Goal: Check status: Check status

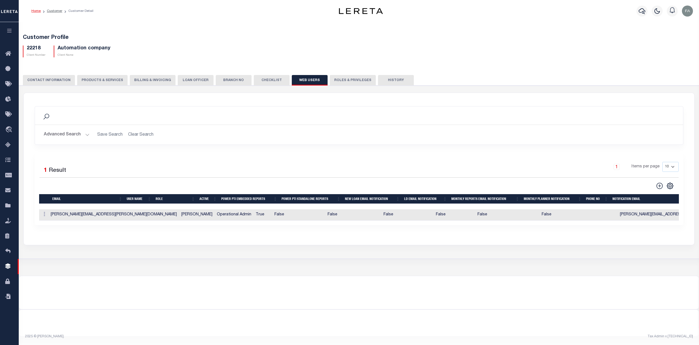
click at [10, 30] on icon "button" at bounding box center [9, 30] width 6 height 5
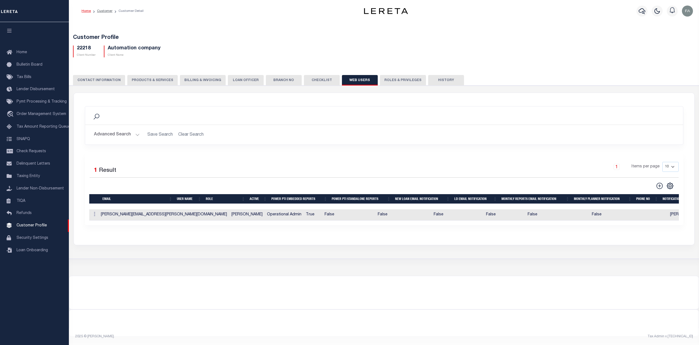
click at [245, 24] on div "Customer Profile 22218 Client Number Automation company Client Name" at bounding box center [384, 140] width 636 height 238
click at [34, 115] on span "Order Management System" at bounding box center [42, 114] width 50 height 4
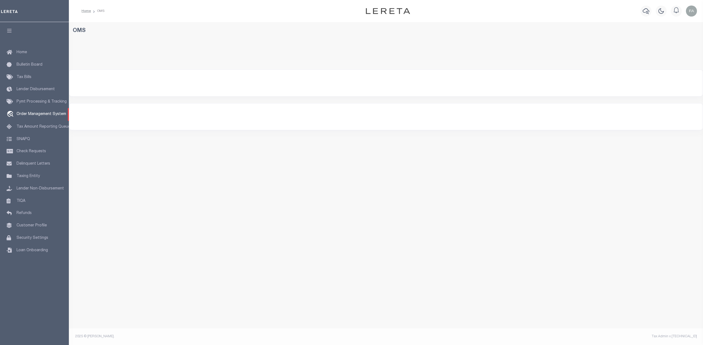
select select "200"
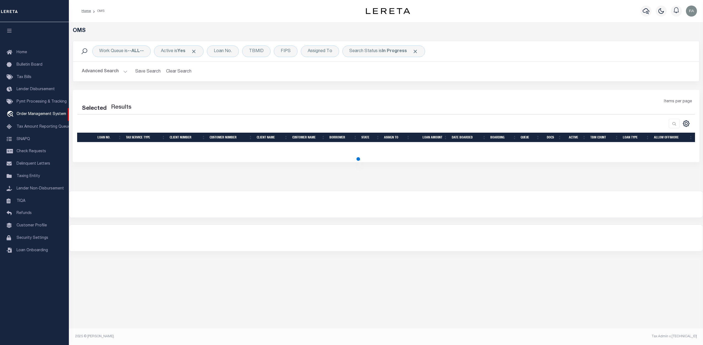
select select "200"
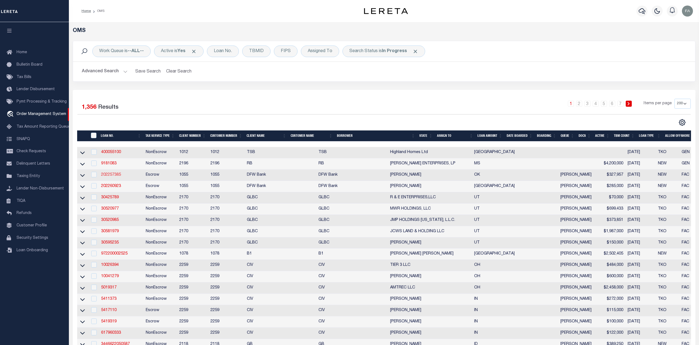
click at [111, 176] on link "202257385" at bounding box center [111, 175] width 20 height 4
type input "202257385"
type input "GREGORY STUART PETRUSAWICH"
select select
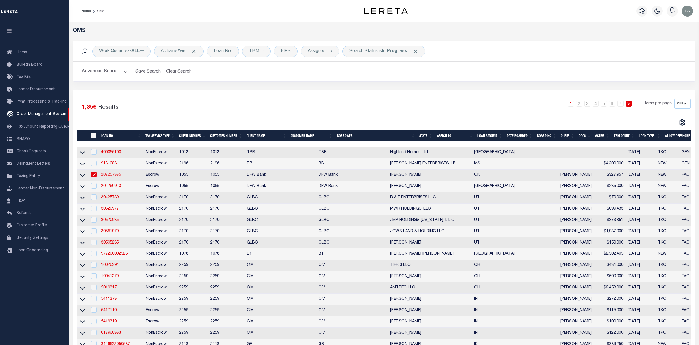
type input "4317 S TIMBERLINE DR"
type input "CHOCTAW OK 73020"
select select "100"
select select "Escrow"
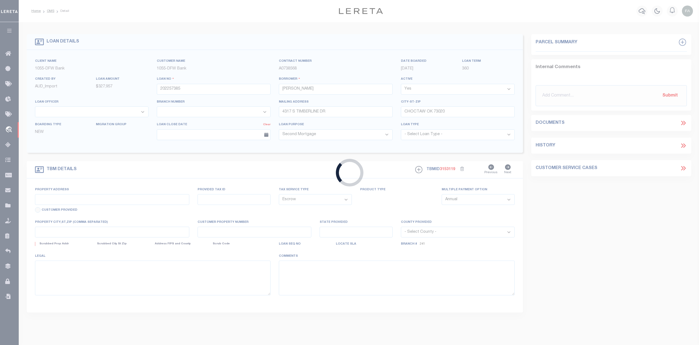
type input "4317 S TIMBERLINE RD"
type input "R215771050"
select select
type input "OK"
type textarea "WILLARD ACRES BLK 001 LOT 006"
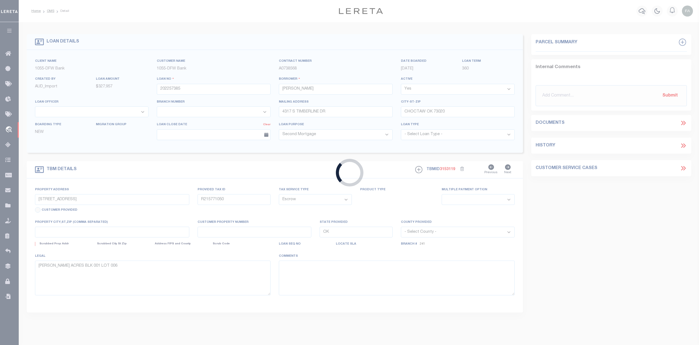
select select "4016"
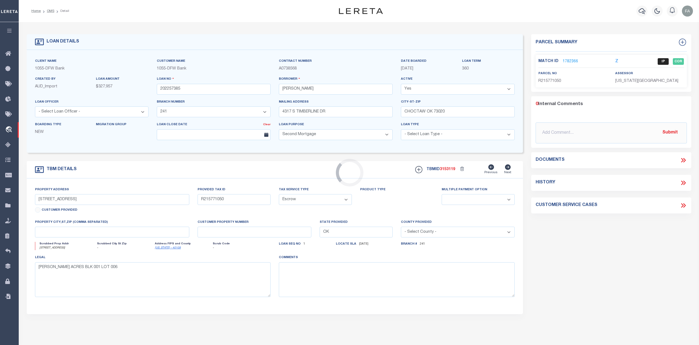
select select "50197"
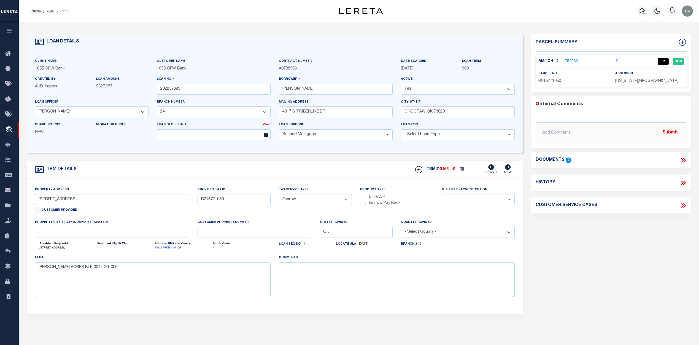
click at [567, 61] on link "1782366" at bounding box center [570, 62] width 15 height 6
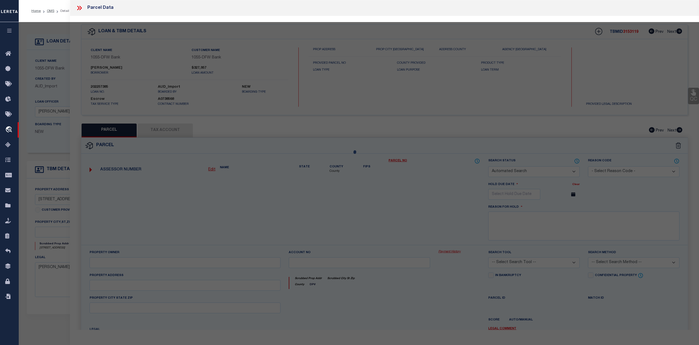
checkbox input "false"
select select "IP"
select select "ACT"
type input "PETRUSAWICH GREGORY II & JENNIFER"
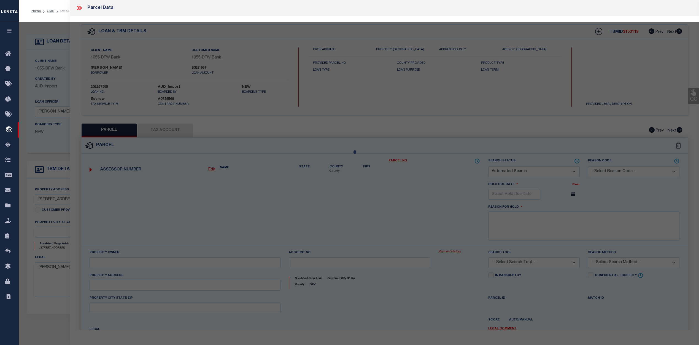
select select
type textarea "WILLARD ACRES BLK 001 LOT 006"
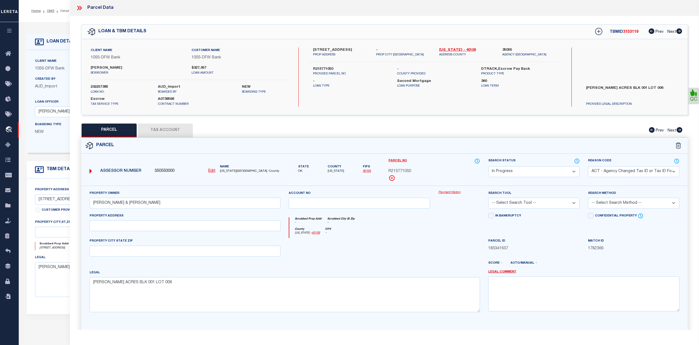
click at [218, 22] on div "QC" at bounding box center [384, 183] width 629 height 334
click at [571, 173] on select "Automated Search Bad Parcel Complete Duplicate Parcel High Dollar Reporting In …" at bounding box center [534, 171] width 92 height 11
click at [561, 145] on div "Parcel" at bounding box center [384, 146] width 607 height 16
click at [571, 169] on select "Automated Search Bad Parcel Complete Duplicate Parcel High Dollar Reporting In …" at bounding box center [534, 171] width 92 height 11
click at [576, 171] on select "Automated Search Bad Parcel Complete Duplicate Parcel High Dollar Reporting In …" at bounding box center [534, 171] width 92 height 11
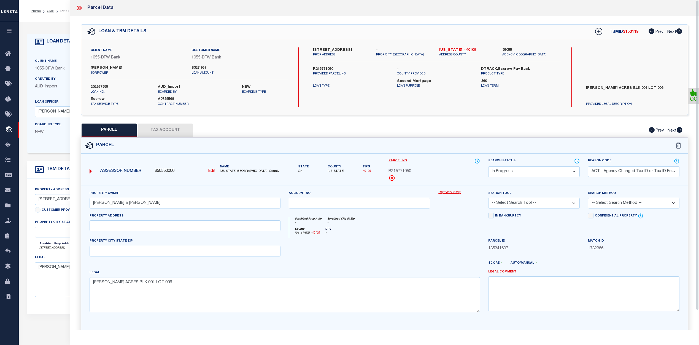
click at [456, 227] on div "Scrubbed Prop Addr - Scrubbed City St Zip -" at bounding box center [384, 222] width 191 height 10
click at [575, 170] on select "Automated Search Bad Parcel Complete Duplicate Parcel High Dollar Reporting In …" at bounding box center [534, 171] width 92 height 11
click at [584, 166] on div "Reason Code - Select Reason Code - 099 - Other (Provide additional detail) ACT …" at bounding box center [634, 172] width 100 height 28
click at [576, 168] on select "Automated Search Bad Parcel Complete Duplicate Parcel High Dollar Reporting In …" at bounding box center [534, 171] width 92 height 11
click at [563, 146] on div "Parcel" at bounding box center [384, 146] width 607 height 16
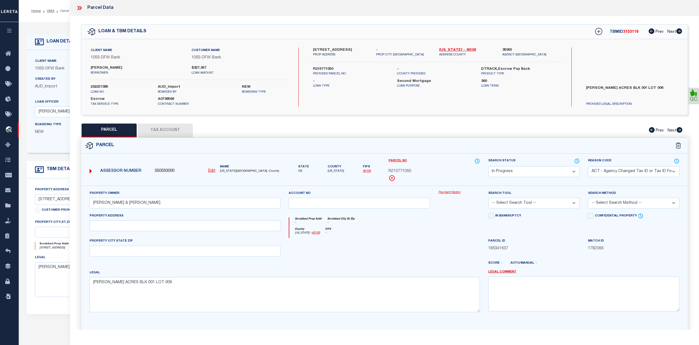
click at [440, 250] on div at bounding box center [459, 249] width 50 height 23
click at [7, 25] on button "button" at bounding box center [9, 31] width 19 height 19
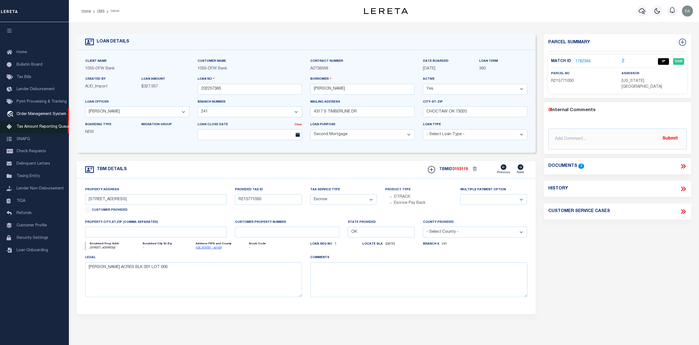
click at [43, 127] on span "Tax Amount Reporting Queue" at bounding box center [44, 127] width 54 height 4
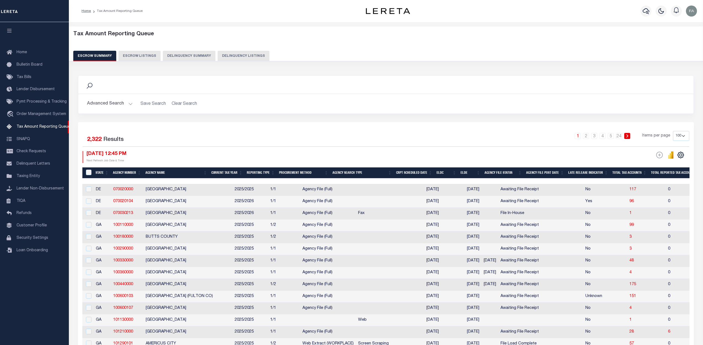
select select "100"
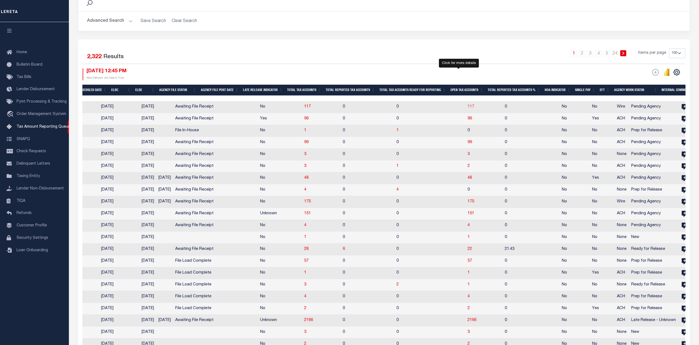
click at [468, 106] on span "117" at bounding box center [471, 107] width 7 height 4
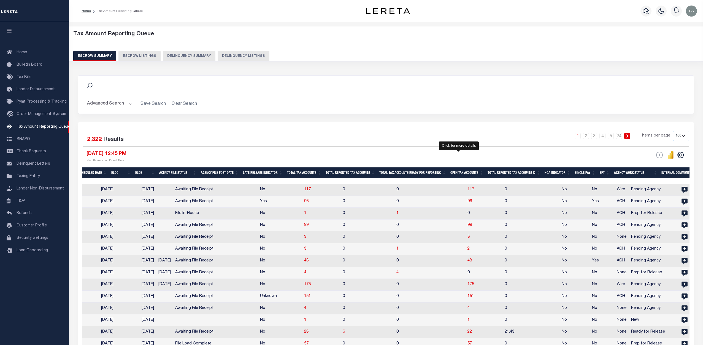
select select "100"
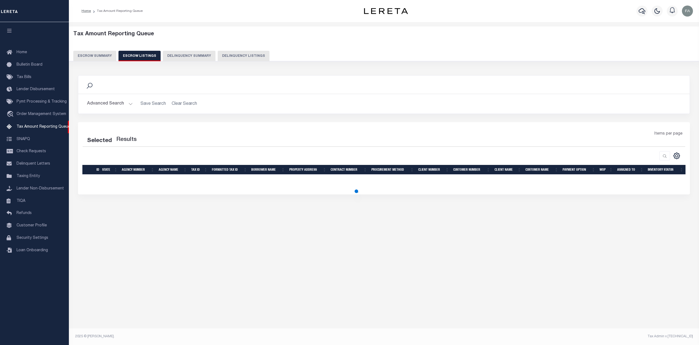
select select "100"
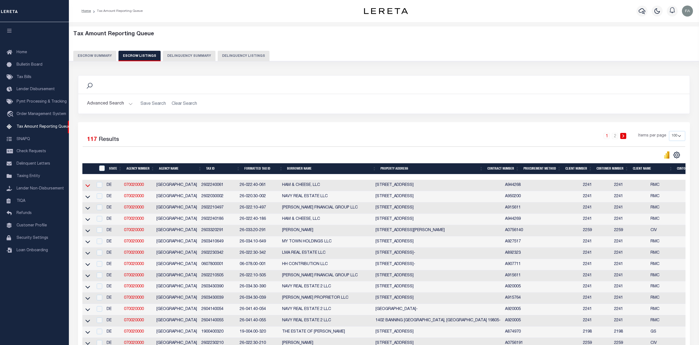
click at [87, 187] on icon at bounding box center [87, 185] width 5 height 3
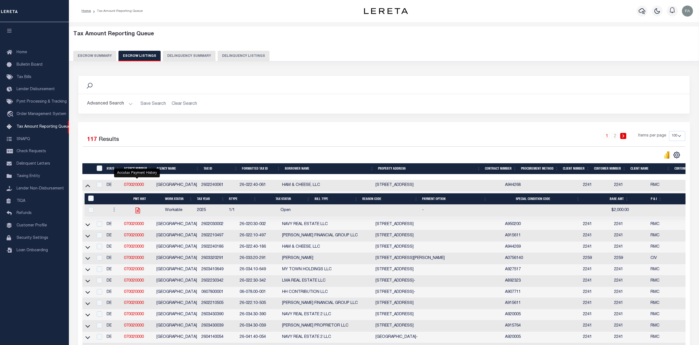
click at [138, 213] on icon "" at bounding box center [137, 210] width 7 height 7
checkbox input "true"
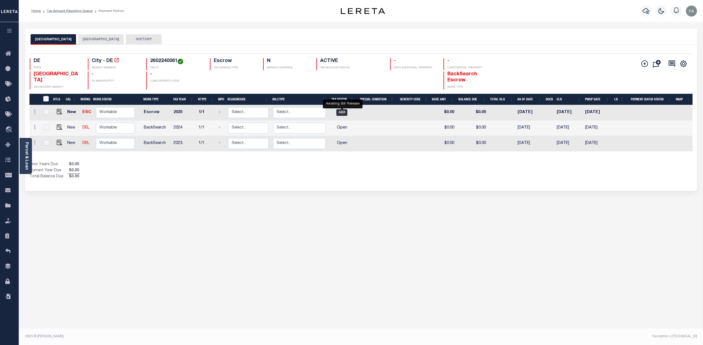
click at [345, 112] on span "ABR" at bounding box center [342, 112] width 11 height 7
checkbox input "true"
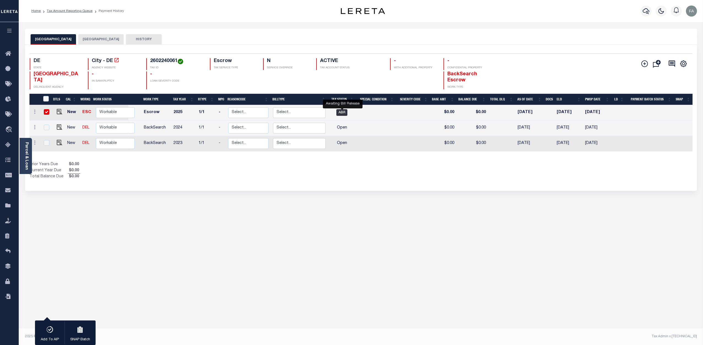
click at [345, 112] on span "ABR" at bounding box center [342, 112] width 11 height 7
checkbox input "false"
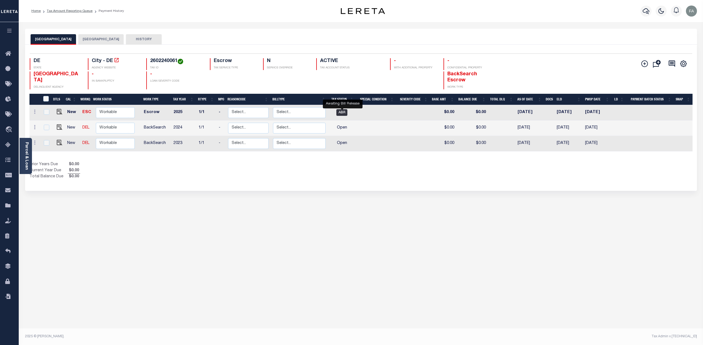
click at [345, 112] on span "ABR" at bounding box center [342, 112] width 11 height 7
checkbox input "true"
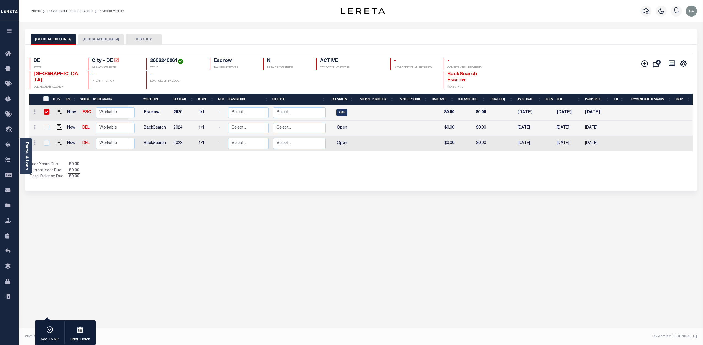
click at [146, 41] on button "HISTORY" at bounding box center [144, 39] width 36 height 10
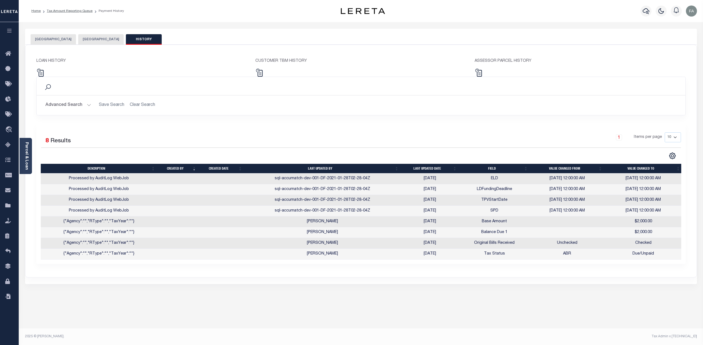
click at [48, 38] on button "[GEOGRAPHIC_DATA]" at bounding box center [53, 39] width 45 height 10
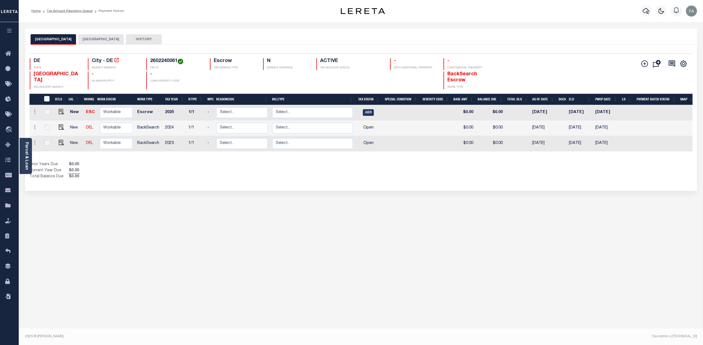
click at [86, 39] on button "[GEOGRAPHIC_DATA]" at bounding box center [100, 39] width 45 height 10
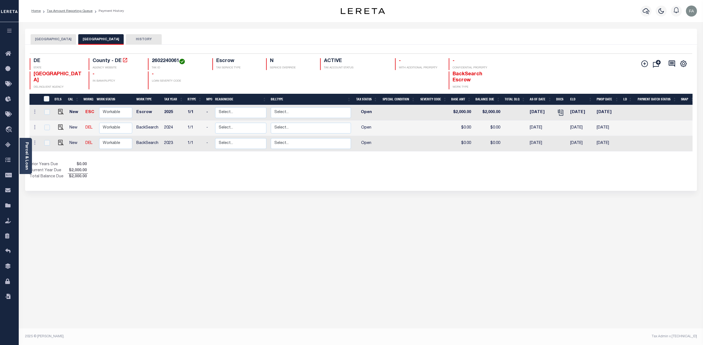
click at [136, 41] on button "HISTORY" at bounding box center [144, 39] width 36 height 10
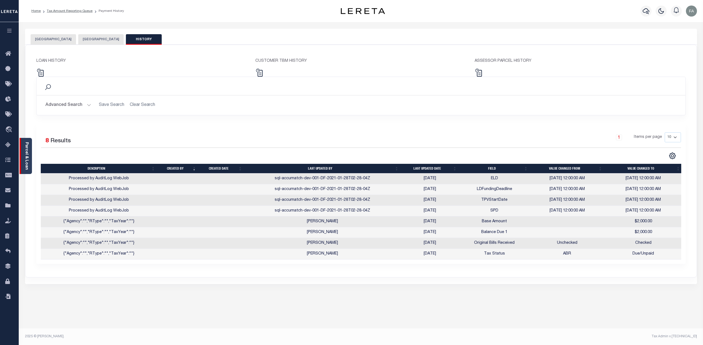
click at [25, 153] on link "Parcel & Loan" at bounding box center [27, 156] width 4 height 28
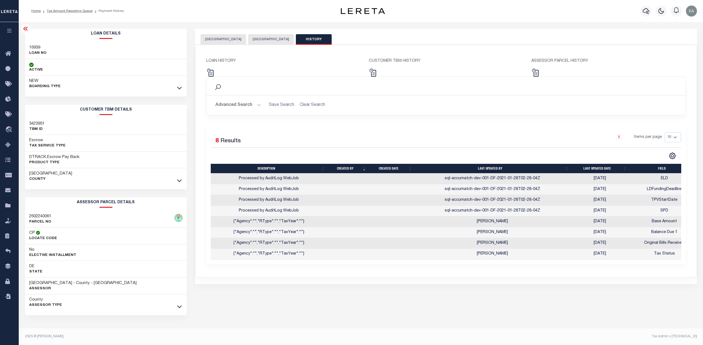
click at [297, 125] on div "Selected 8 Results 1 Items per page 10 25 50 100" at bounding box center [446, 193] width 480 height 140
click at [71, 205] on h2 "ASSESSOR PARCEL DETAILS" at bounding box center [106, 202] width 162 height 10
click at [8, 31] on icon "button" at bounding box center [9, 30] width 6 height 5
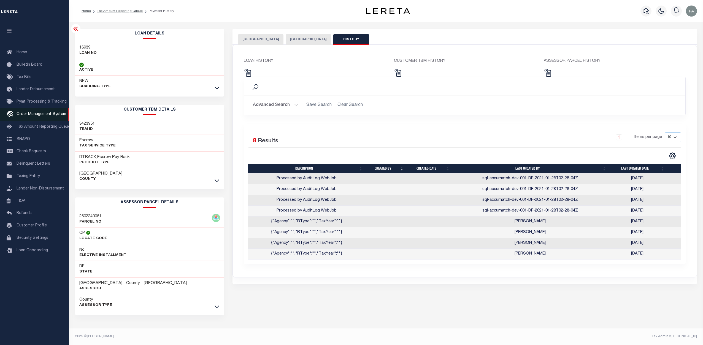
click at [40, 118] on link "travel_explore Order Management System" at bounding box center [34, 114] width 69 height 13
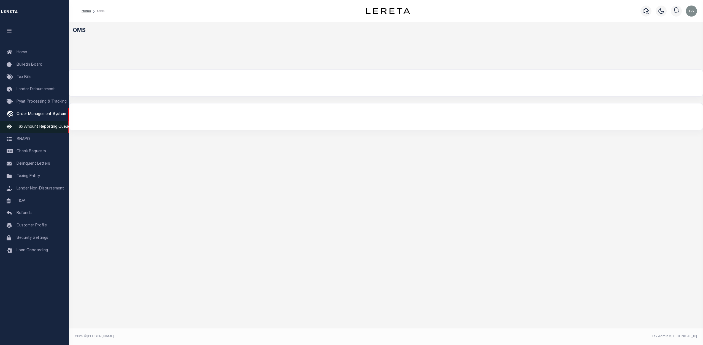
select select "200"
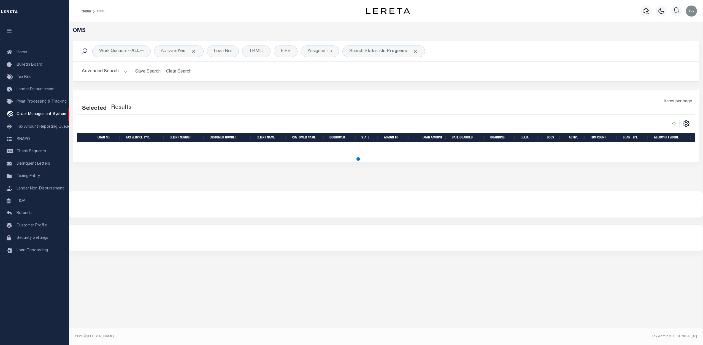
select select "200"
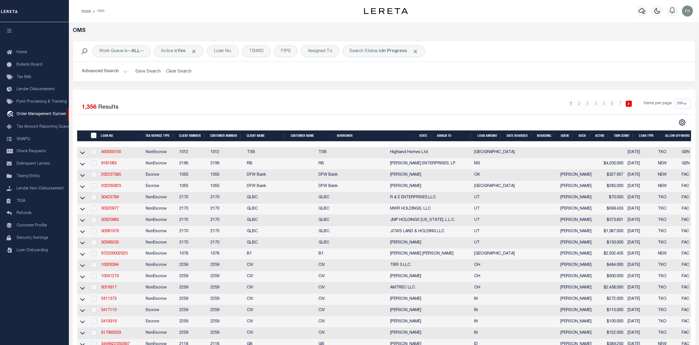
click at [526, 87] on div "Work Queue is --ALL-- Active is Yes Loan No. TBMID FIPS Assigned To Search Stat…" at bounding box center [384, 65] width 631 height 49
